Goal: Task Accomplishment & Management: Use online tool/utility

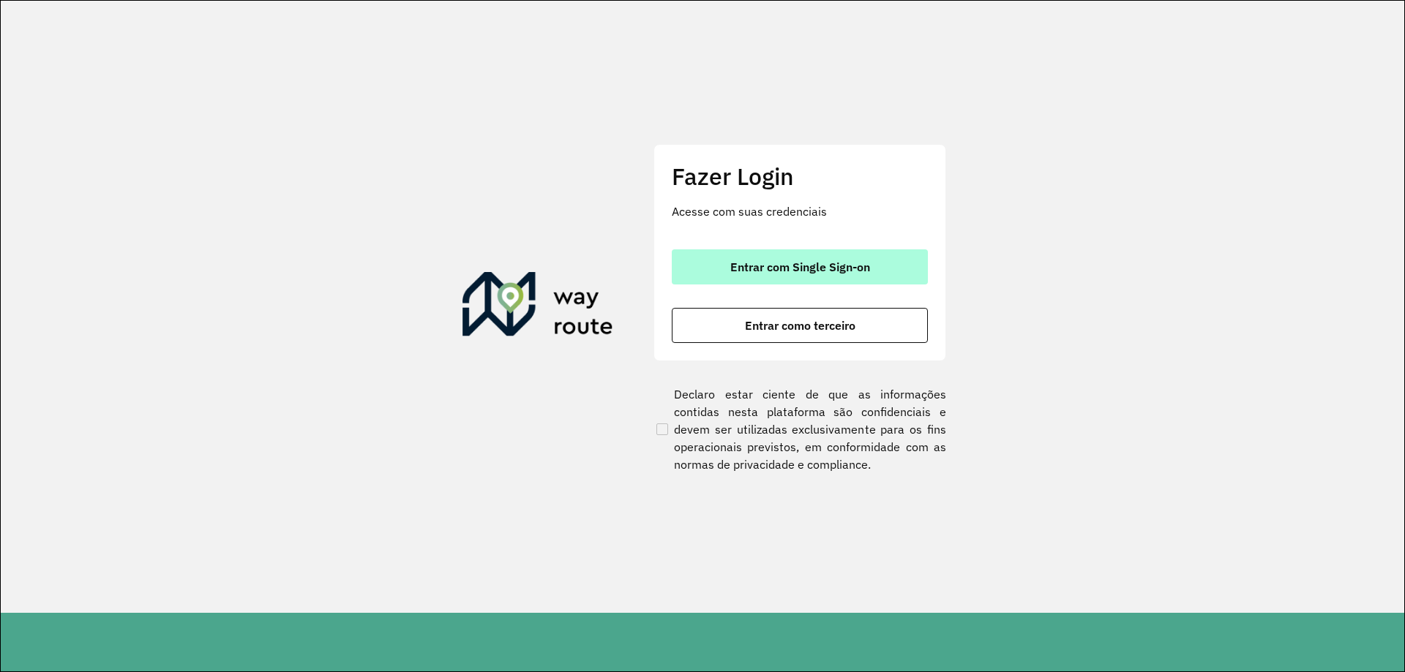
click at [737, 261] on span "Entrar com Single Sign-on" at bounding box center [800, 267] width 140 height 12
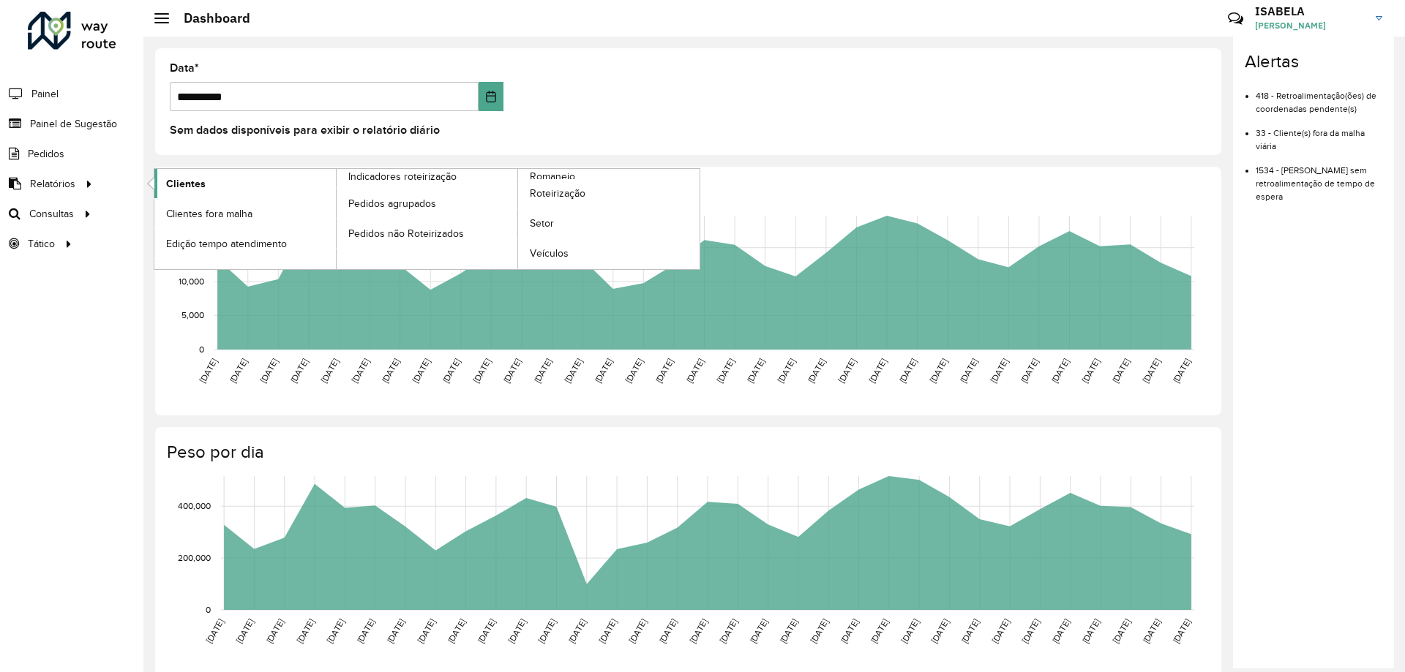
click at [167, 181] on span "Clientes" at bounding box center [186, 183] width 40 height 15
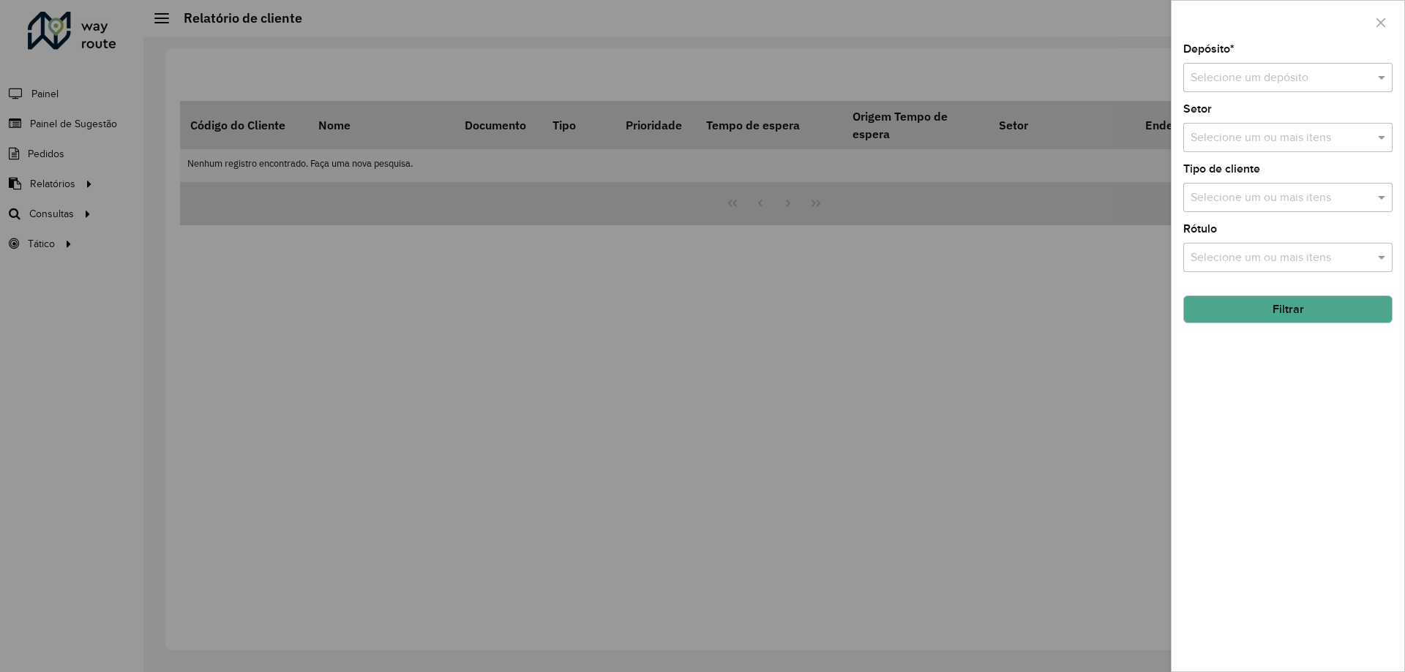
click at [380, 280] on div at bounding box center [702, 336] width 1405 height 672
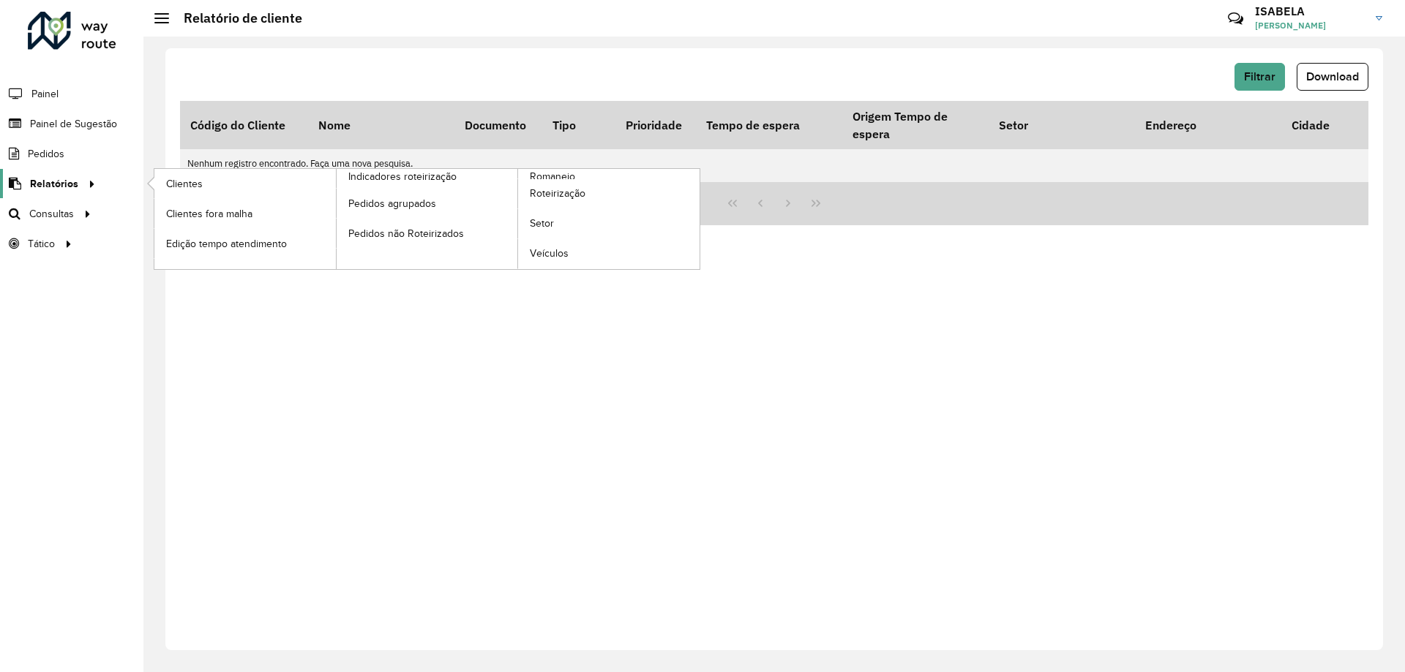
click at [70, 179] on span "Relatórios" at bounding box center [54, 183] width 48 height 15
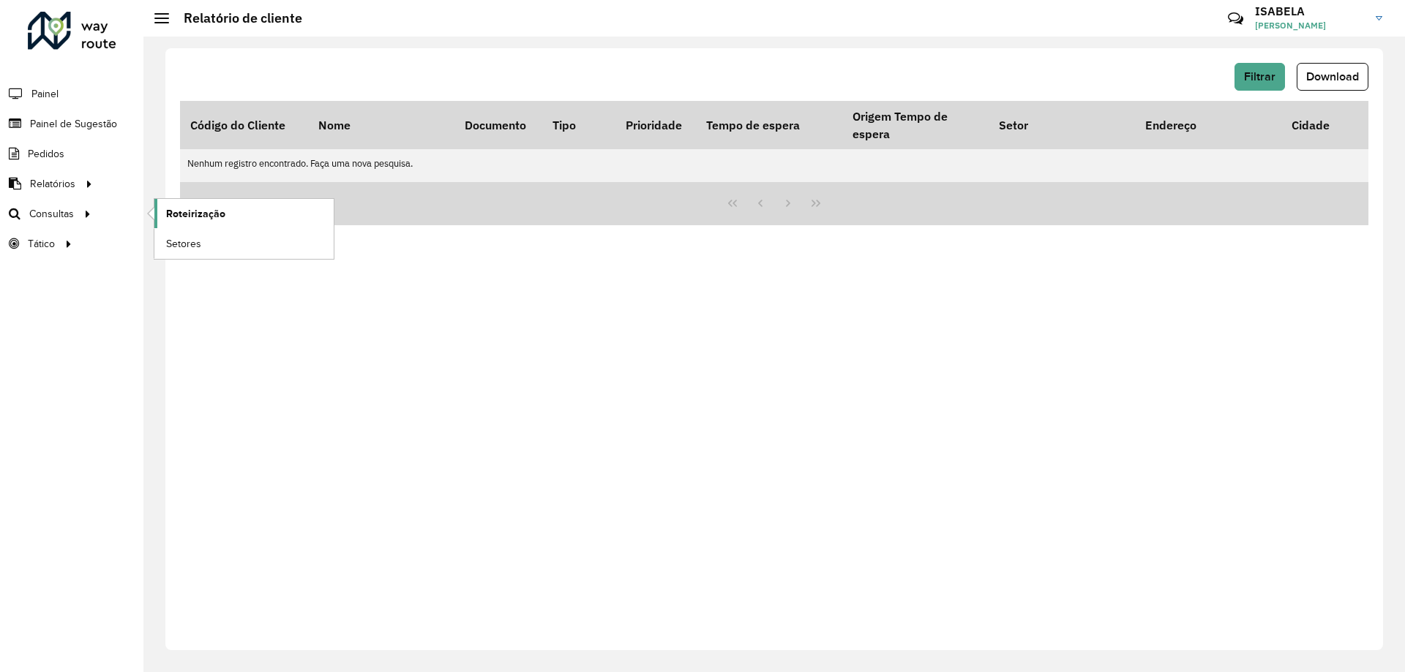
click at [178, 213] on span "Roteirização" at bounding box center [195, 213] width 59 height 15
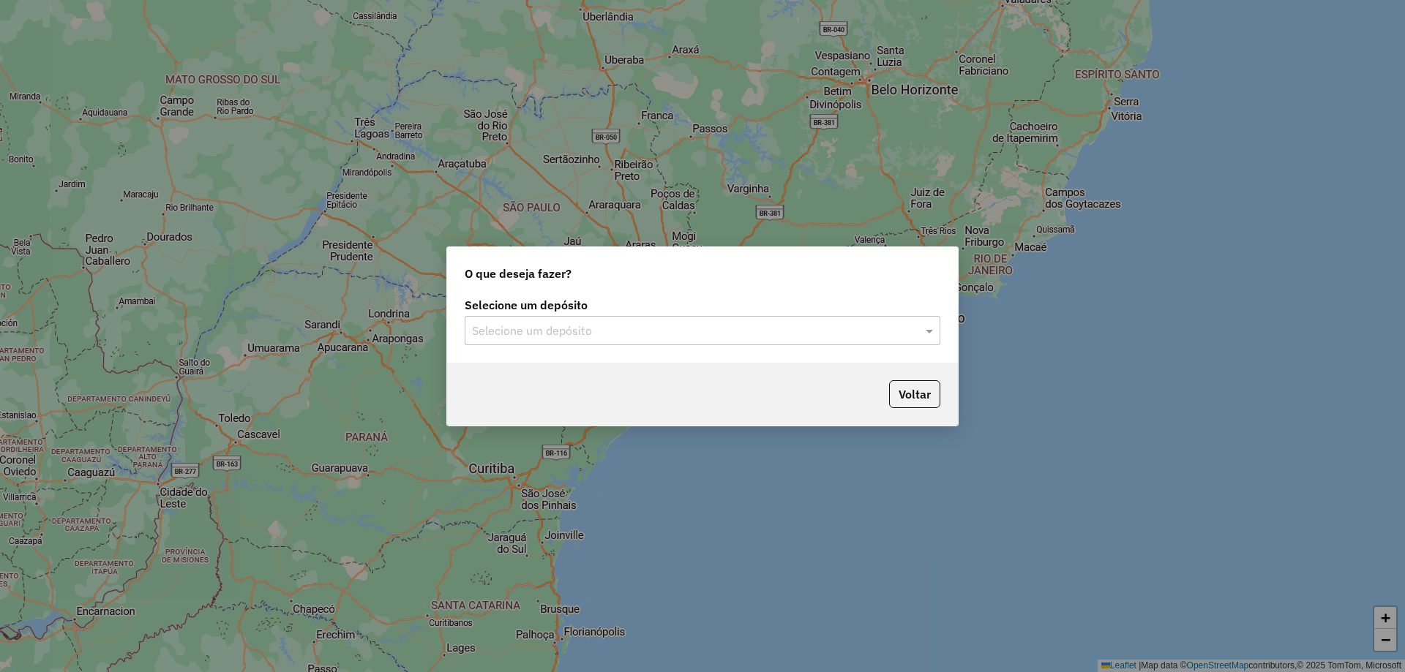
click at [574, 331] on input "text" at bounding box center [688, 332] width 432 height 18
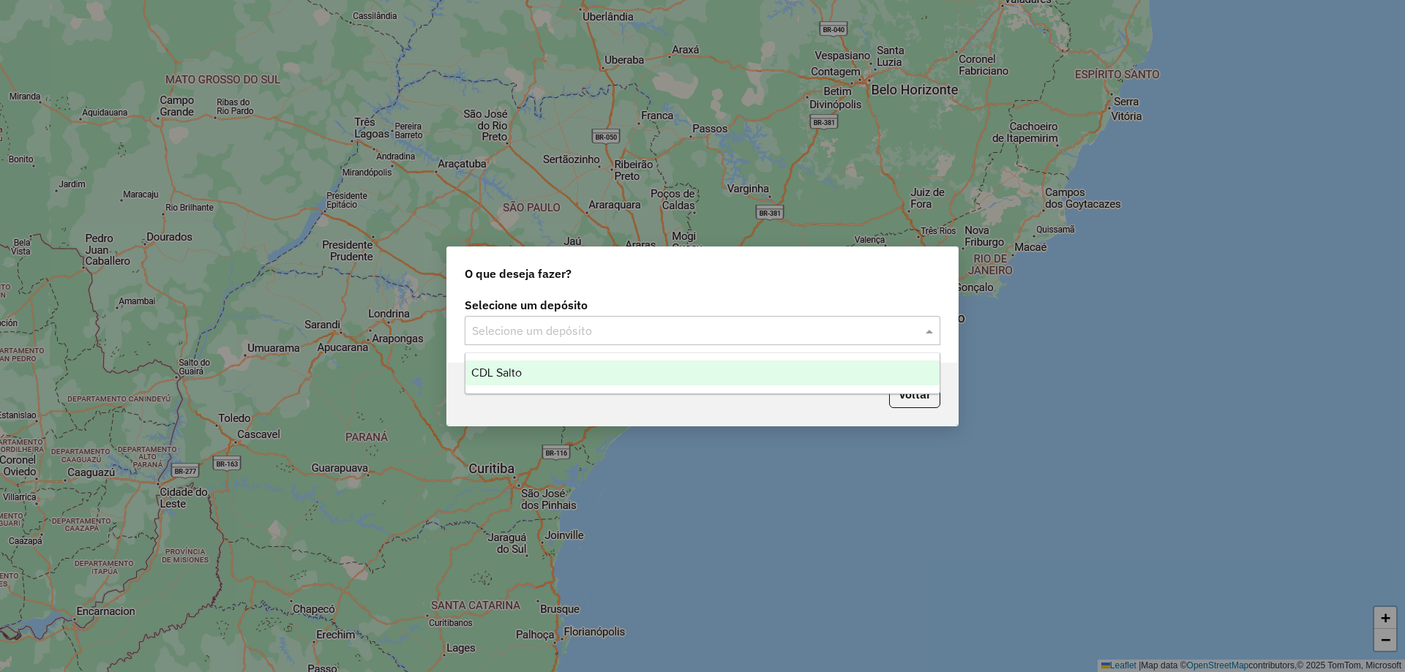
click at [560, 369] on div "CDL Salto" at bounding box center [702, 373] width 474 height 25
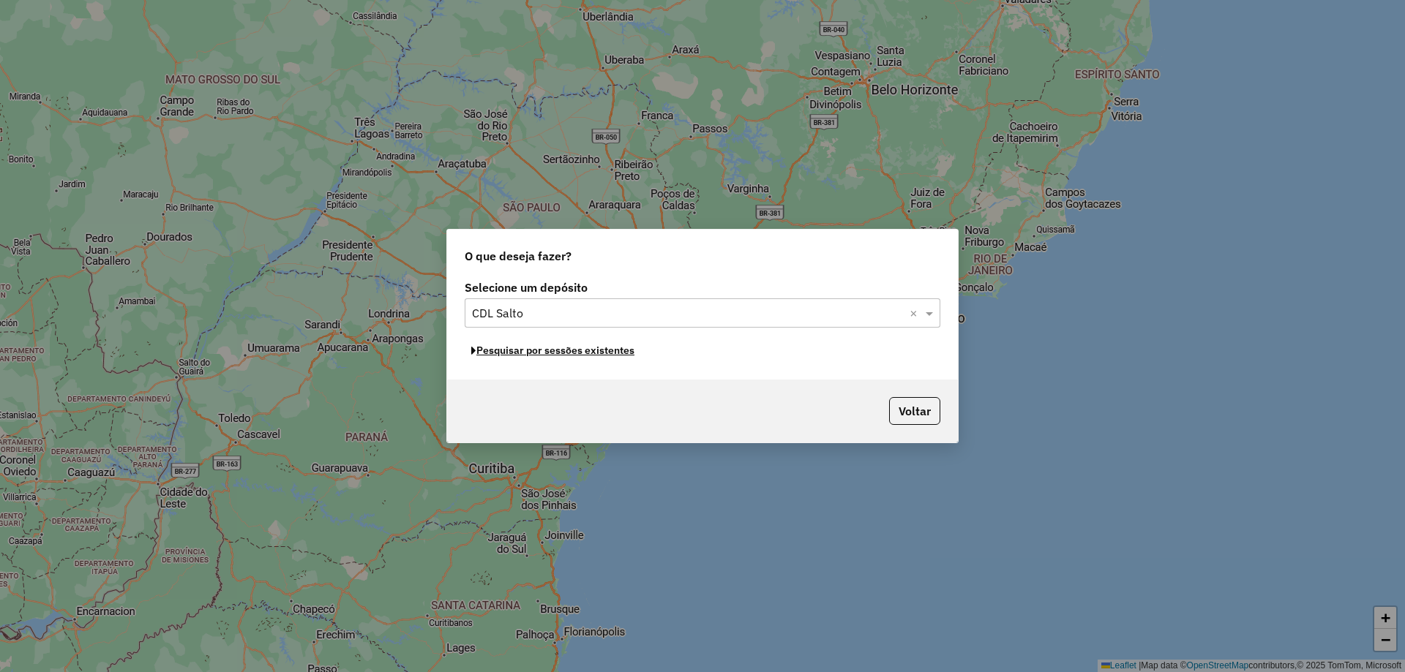
click at [604, 354] on button "Pesquisar por sessões existentes" at bounding box center [553, 350] width 176 height 23
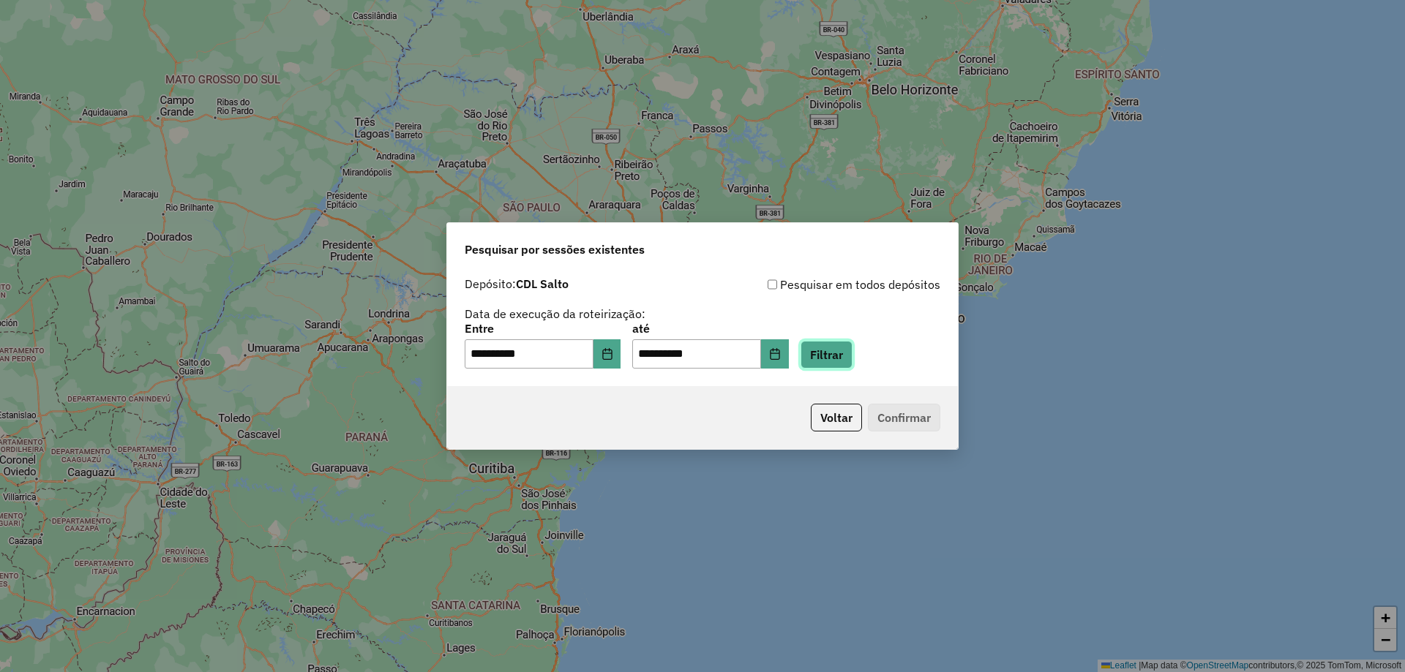
click at [844, 353] on button "Filtrar" at bounding box center [826, 355] width 52 height 28
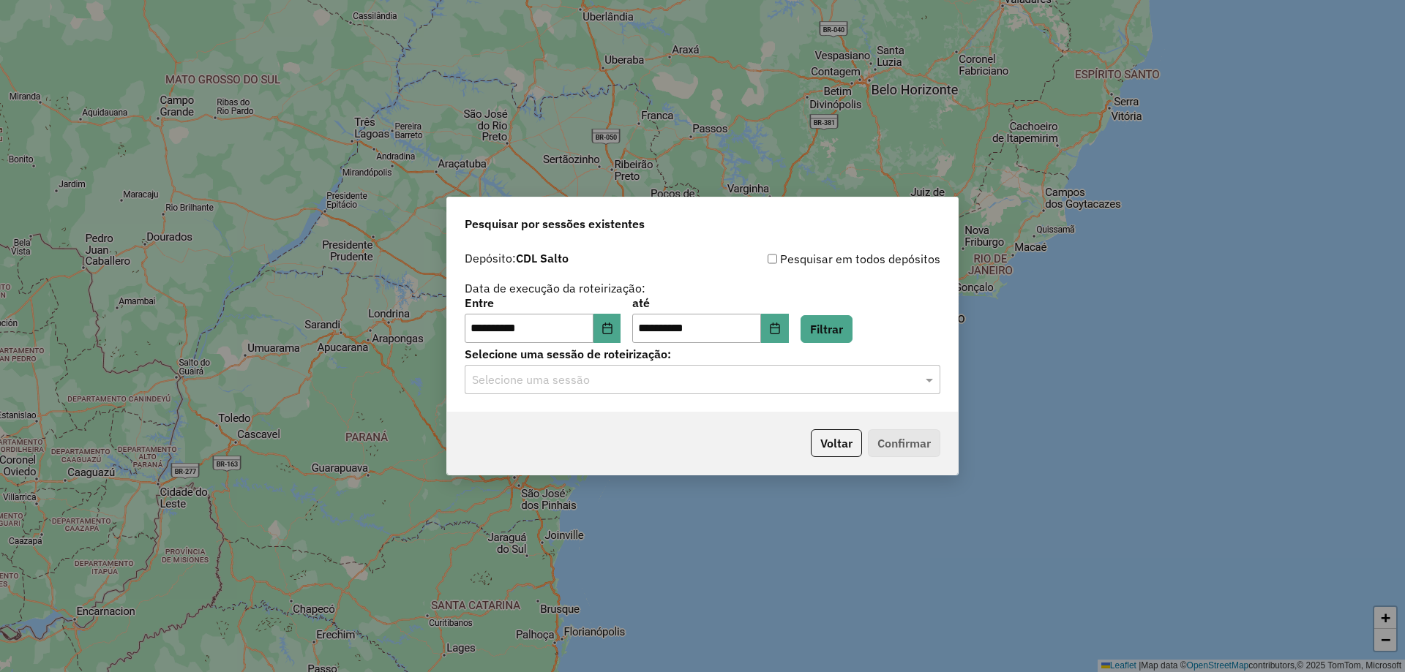
click at [586, 363] on div "Selecione uma sessão de roteirização: Selecione uma sessão" at bounding box center [703, 371] width 476 height 45
click at [581, 373] on input "text" at bounding box center [688, 381] width 432 height 18
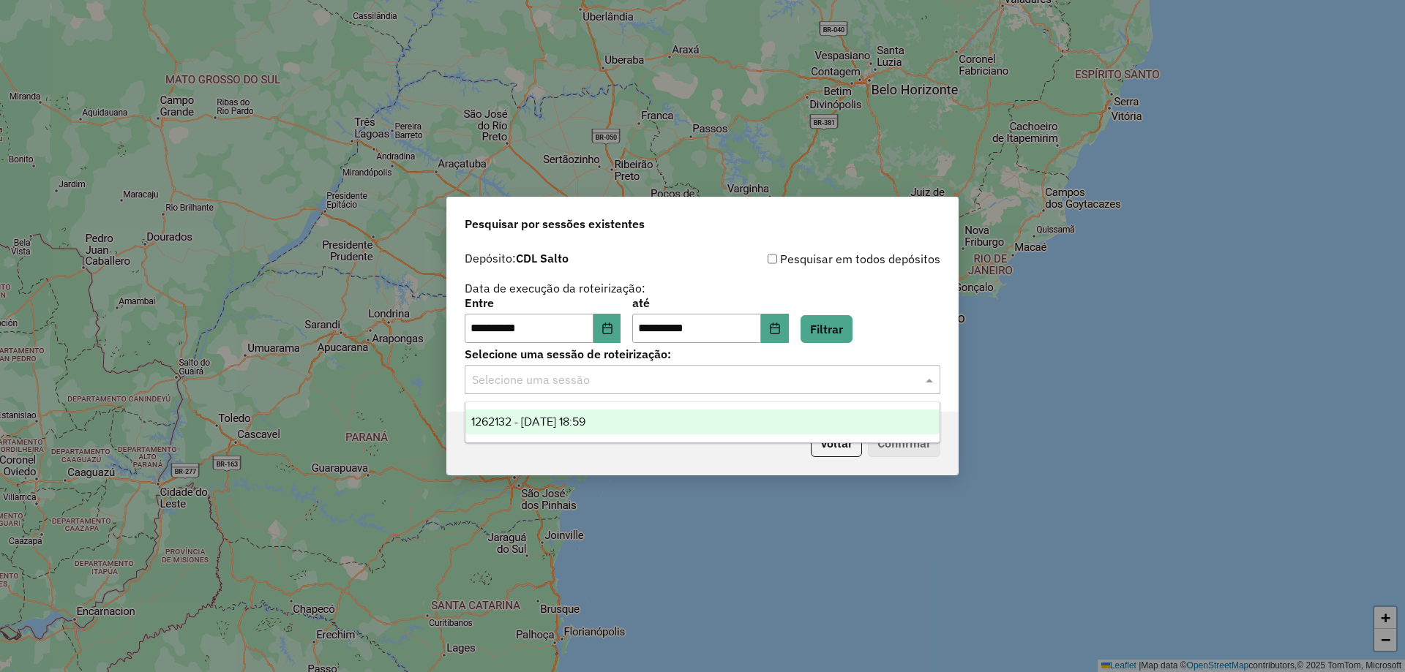
click at [585, 416] on span "1262132 - 09/09/2025 18:59" at bounding box center [528, 422] width 114 height 12
